Goal: Task Accomplishment & Management: Manage account settings

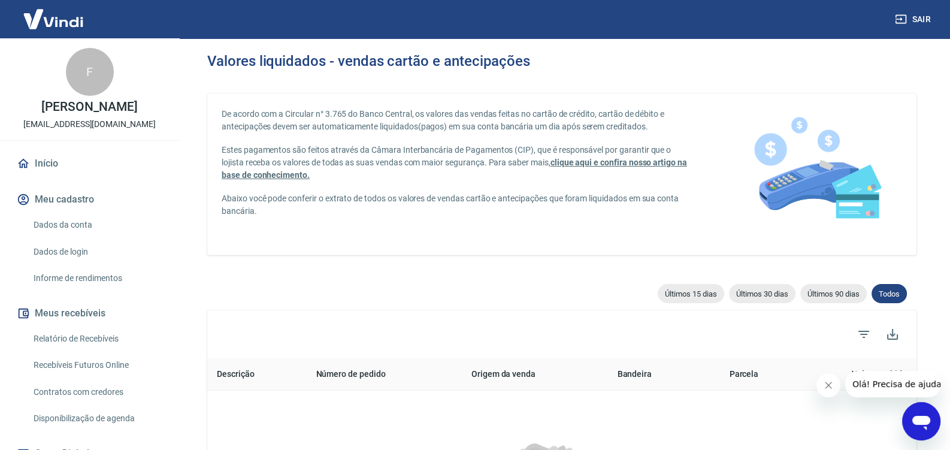
click at [65, 350] on link "Relatório de Recebíveis" at bounding box center [97, 338] width 136 height 25
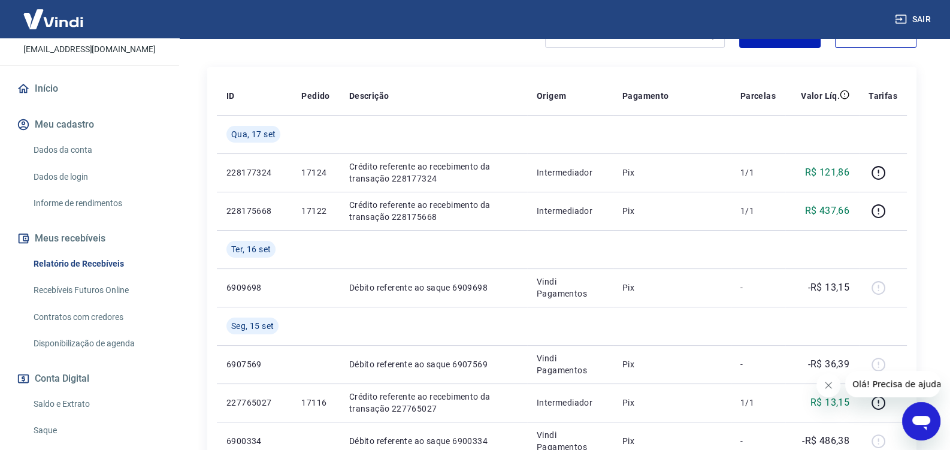
scroll to position [126, 0]
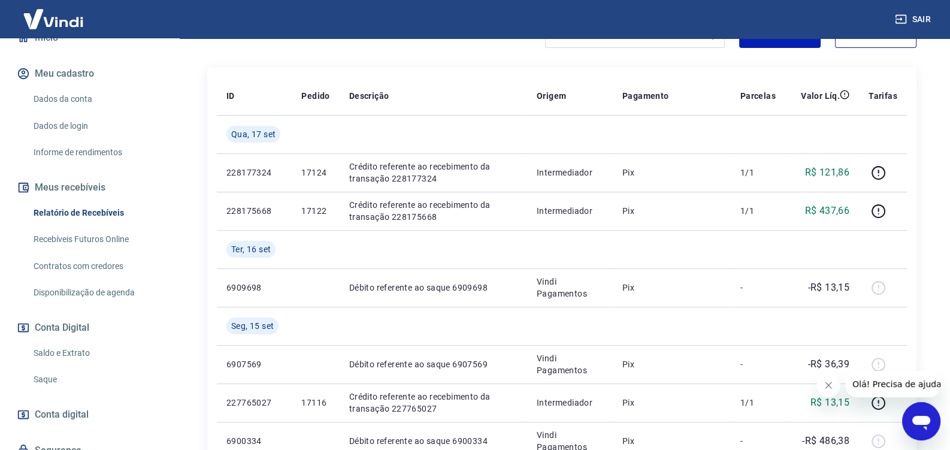
click at [84, 365] on link "Saldo e Extrato" at bounding box center [97, 353] width 136 height 25
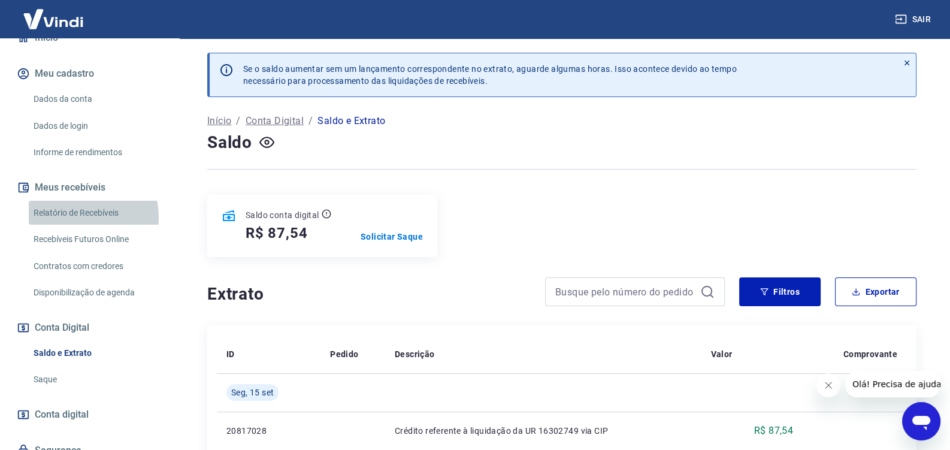
click at [74, 225] on link "Relatório de Recebíveis" at bounding box center [97, 213] width 136 height 25
